Goal: Information Seeking & Learning: Learn about a topic

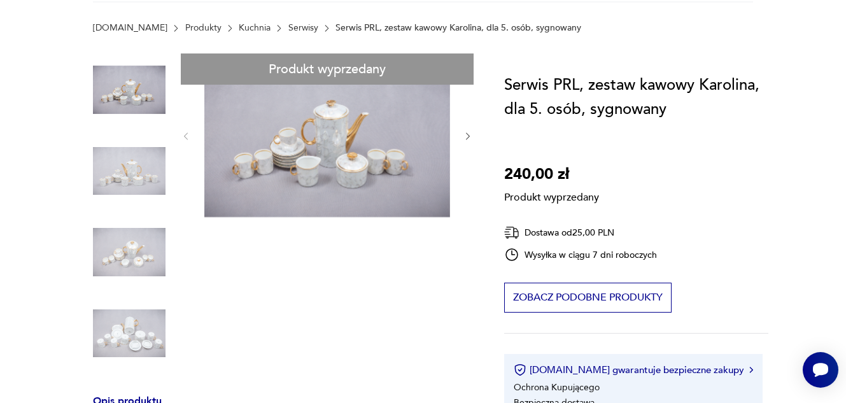
scroll to position [90, 0]
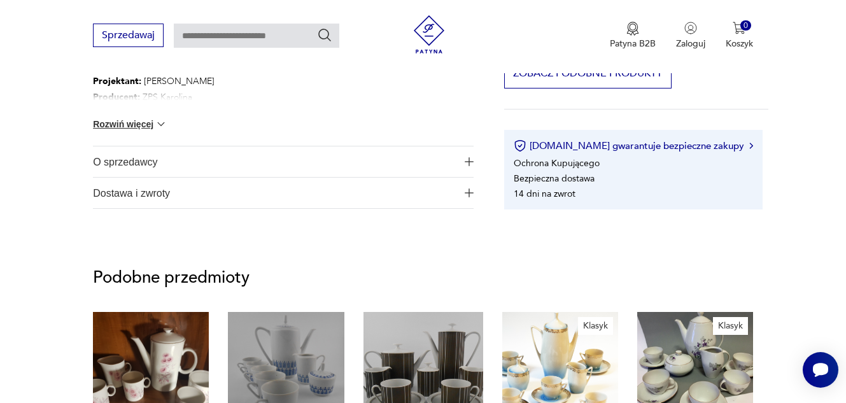
scroll to position [727, 0]
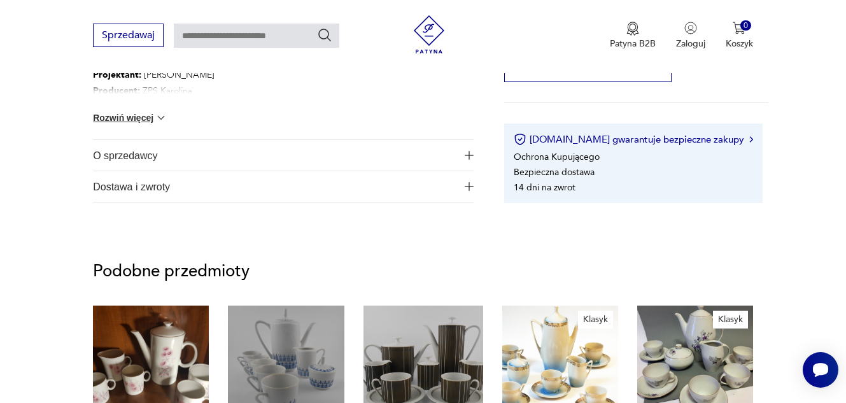
drag, startPoint x: 145, startPoint y: 117, endPoint x: 143, endPoint y: 123, distance: 6.6
click at [145, 122] on button "Rozwiń więcej" at bounding box center [130, 117] width 74 height 13
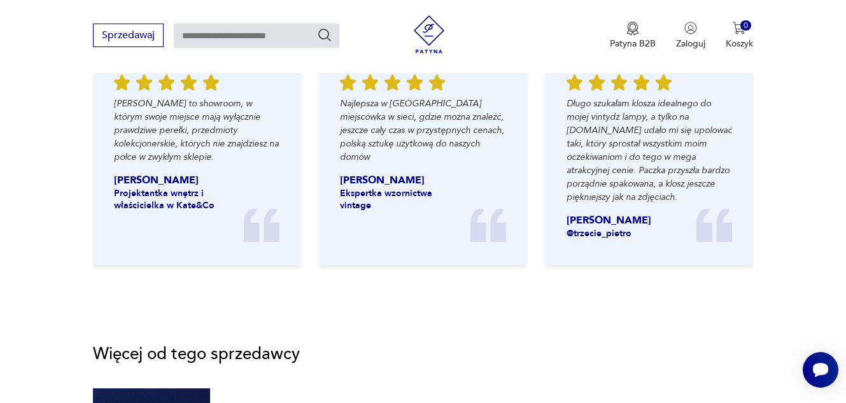
scroll to position [1554, 0]
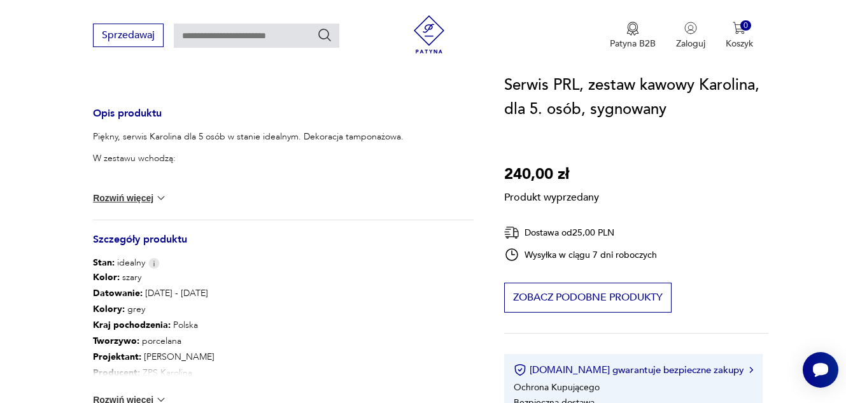
scroll to position [573, 0]
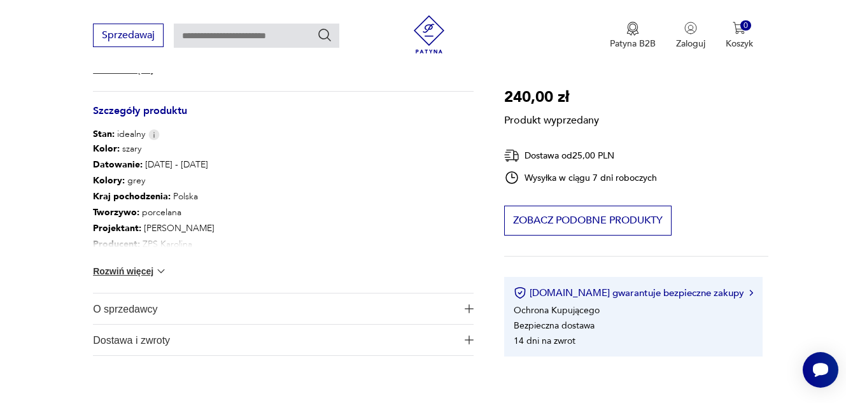
click at [134, 316] on span "O sprzedawcy" at bounding box center [275, 309] width 364 height 31
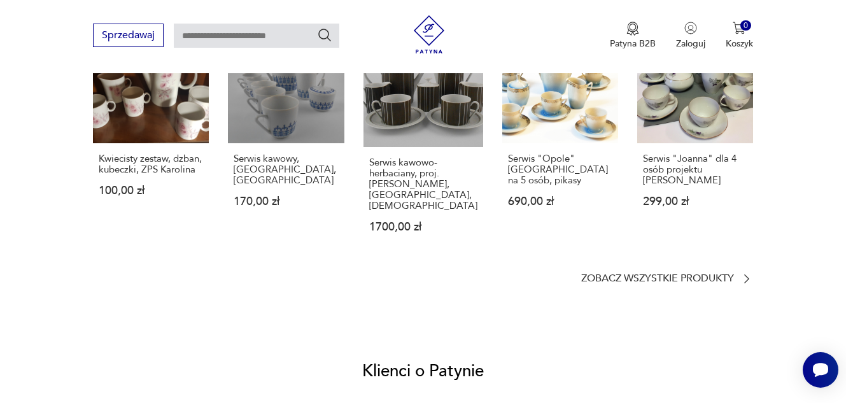
scroll to position [1083, 0]
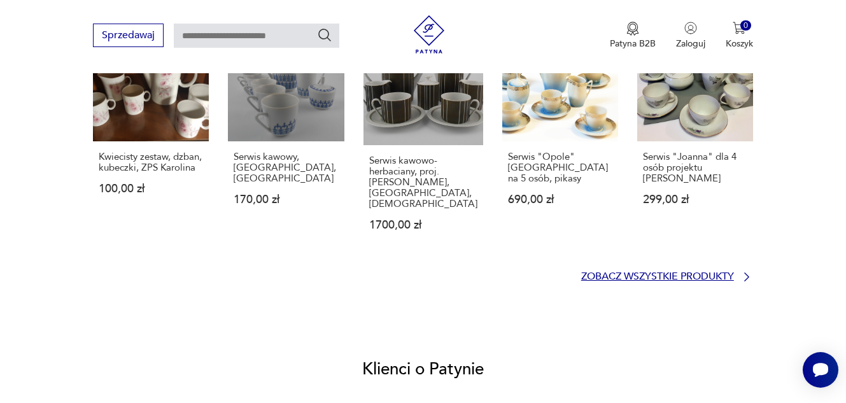
click at [613, 273] on p "Zobacz wszystkie produkty" at bounding box center [657, 277] width 153 height 8
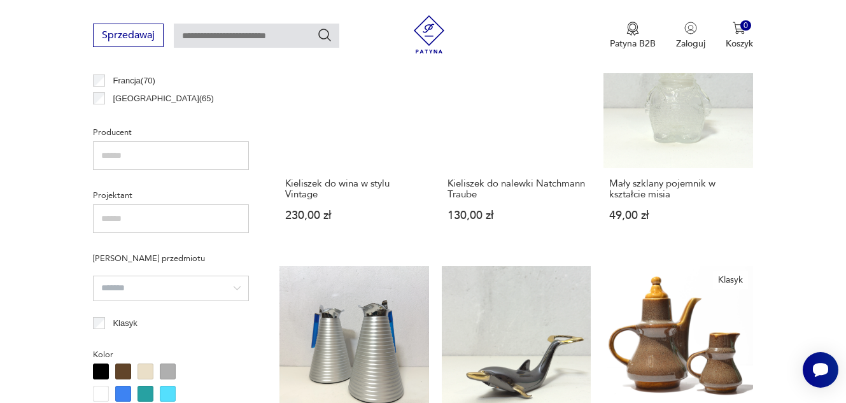
scroll to position [1292, 0]
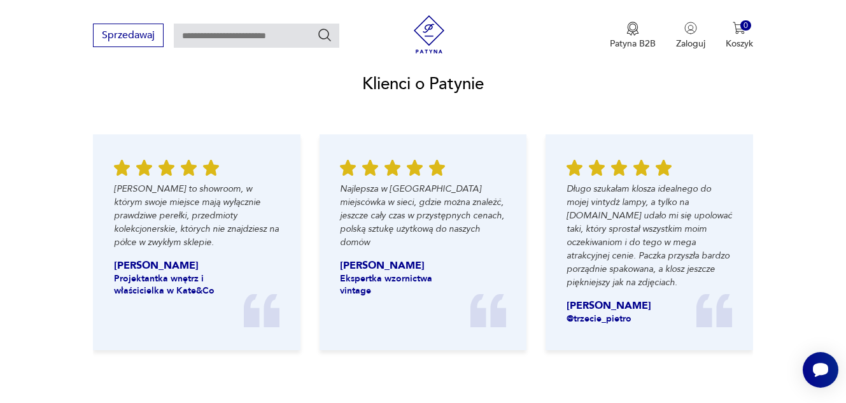
scroll to position [981, 0]
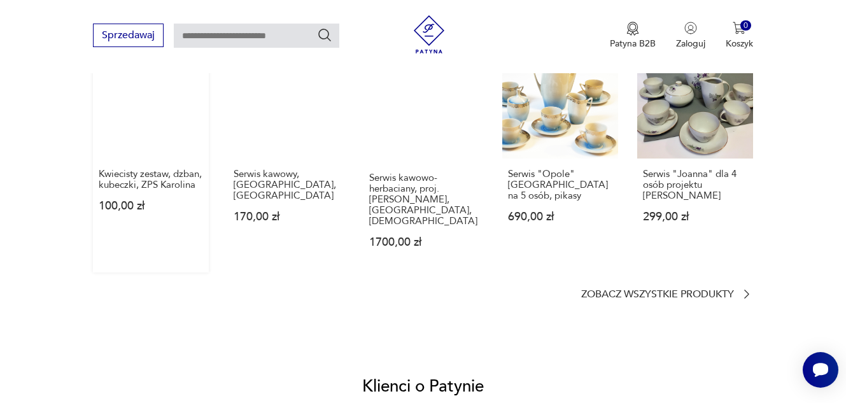
scroll to position [1019, 0]
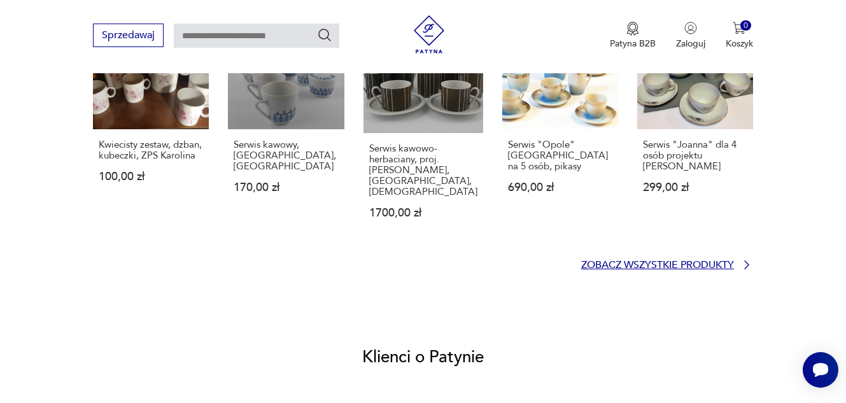
click at [655, 261] on p "Zobacz wszystkie produkty" at bounding box center [657, 265] width 153 height 8
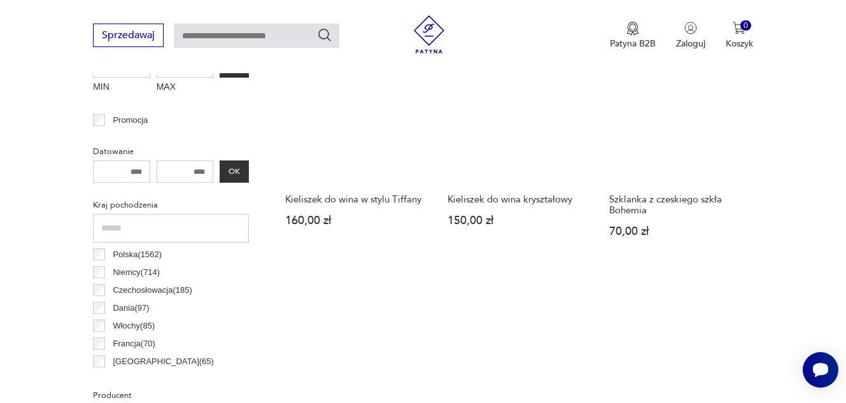
scroll to position [1169, 0]
